Goal: Task Accomplishment & Management: Use online tool/utility

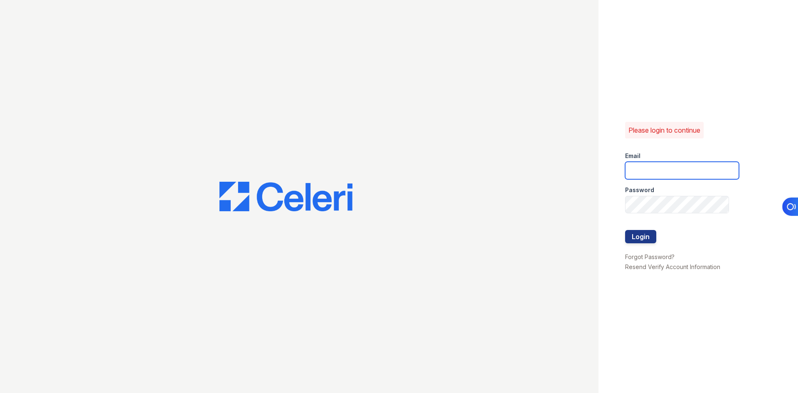
type input "svalenti@lantowerliving.com"
drag, startPoint x: 0, startPoint y: 0, endPoint x: 629, endPoint y: 231, distance: 670.6
click at [629, 231] on button "Login" at bounding box center [640, 236] width 31 height 13
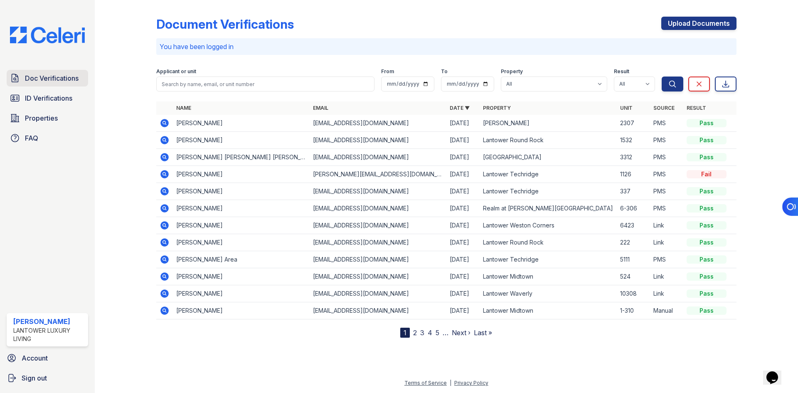
click at [56, 82] on span "Doc Verifications" at bounding box center [52, 78] width 54 height 10
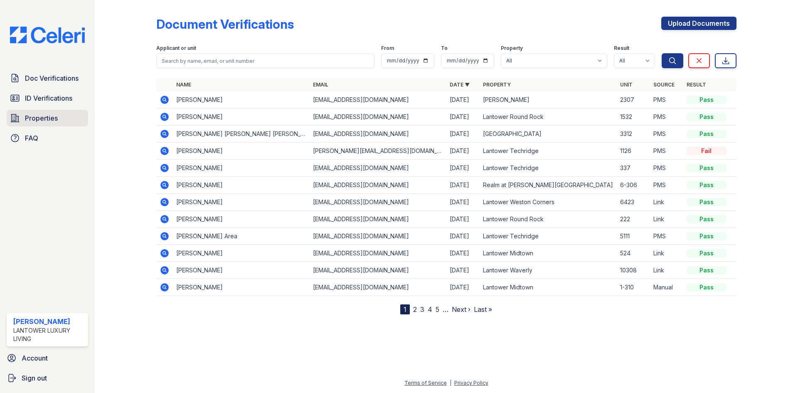
click at [30, 120] on span "Properties" at bounding box center [41, 118] width 33 height 10
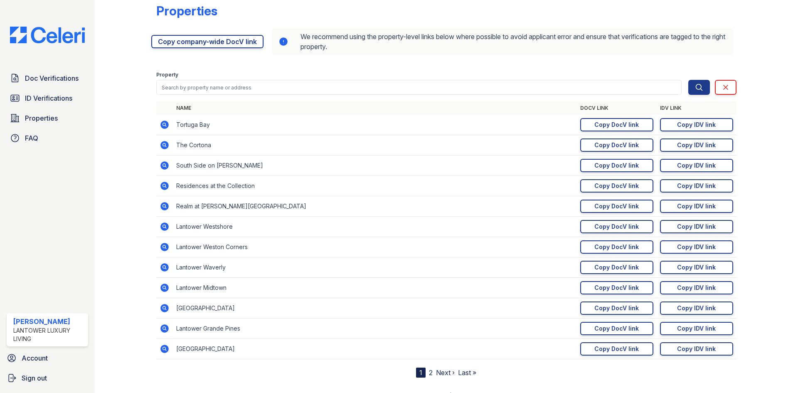
scroll to position [26, 0]
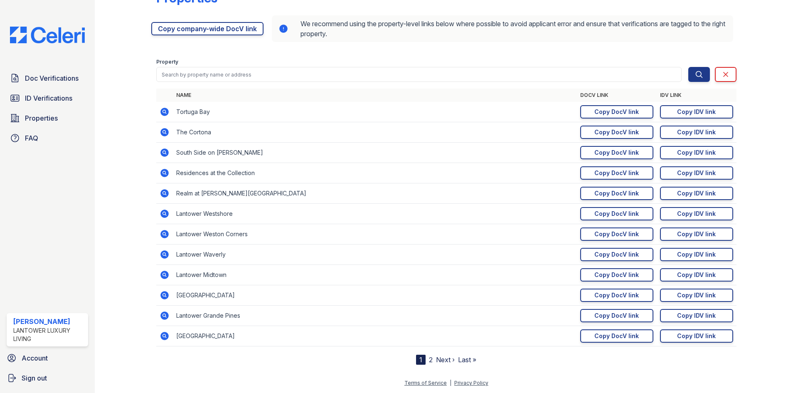
click at [423, 359] on nav "1 2 Next › Last »" at bounding box center [446, 359] width 60 height 10
click at [429, 360] on link "2" at bounding box center [431, 359] width 4 height 8
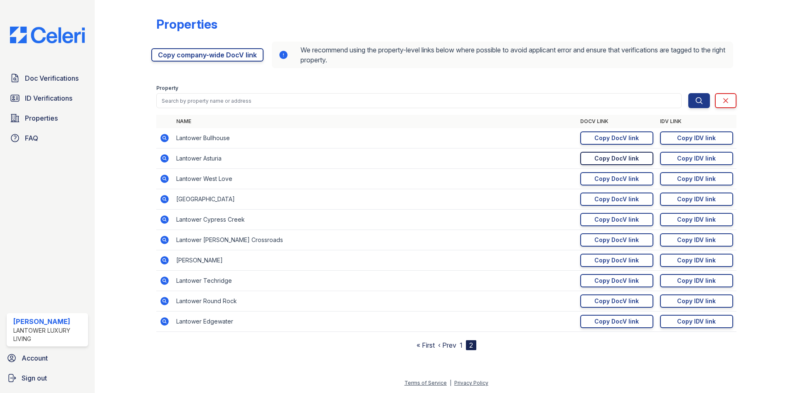
click at [629, 162] on div "Copy DocV link" at bounding box center [616, 158] width 44 height 8
click at [629, 164] on link "Copy DocV link Copy link" at bounding box center [616, 158] width 73 height 13
